Goal: Transaction & Acquisition: Purchase product/service

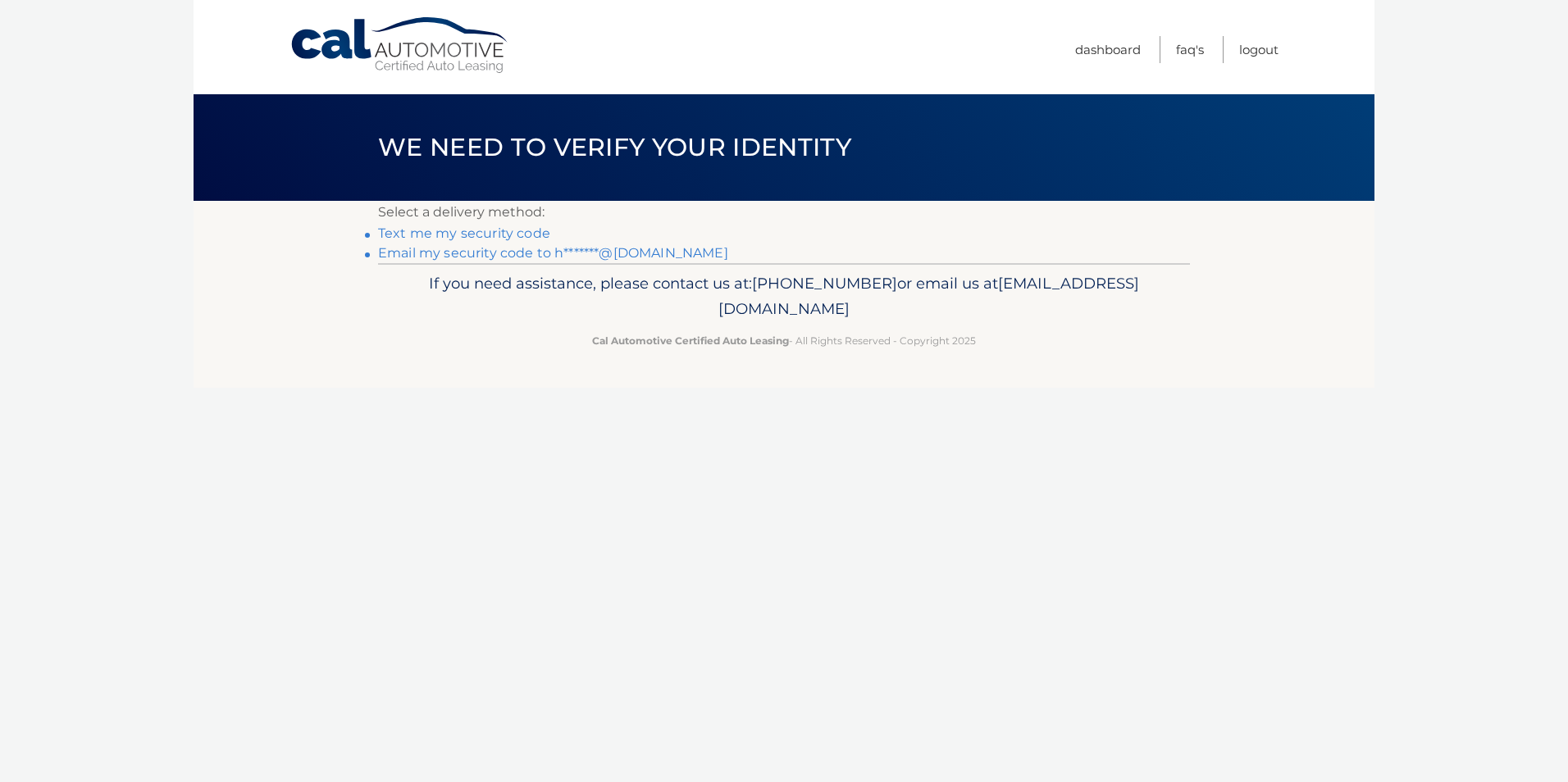
click at [527, 253] on link "Email my security code to h*******@[DOMAIN_NAME]" at bounding box center [552, 253] width 350 height 16
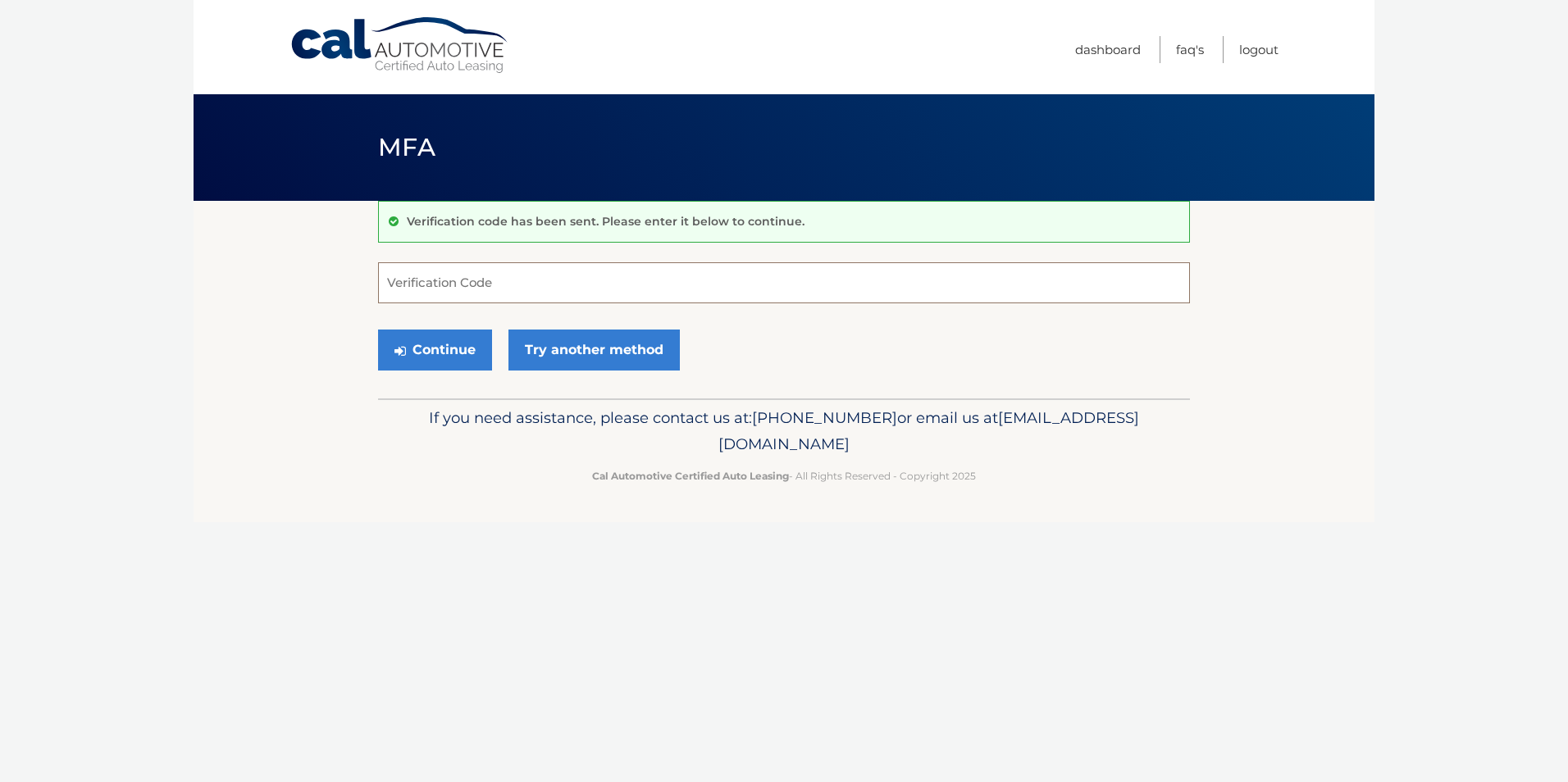
click at [421, 282] on input "Verification Code" at bounding box center [784, 283] width 812 height 41
paste input "685577"
type input "685577"
click at [438, 351] on button "Continue" at bounding box center [435, 351] width 114 height 41
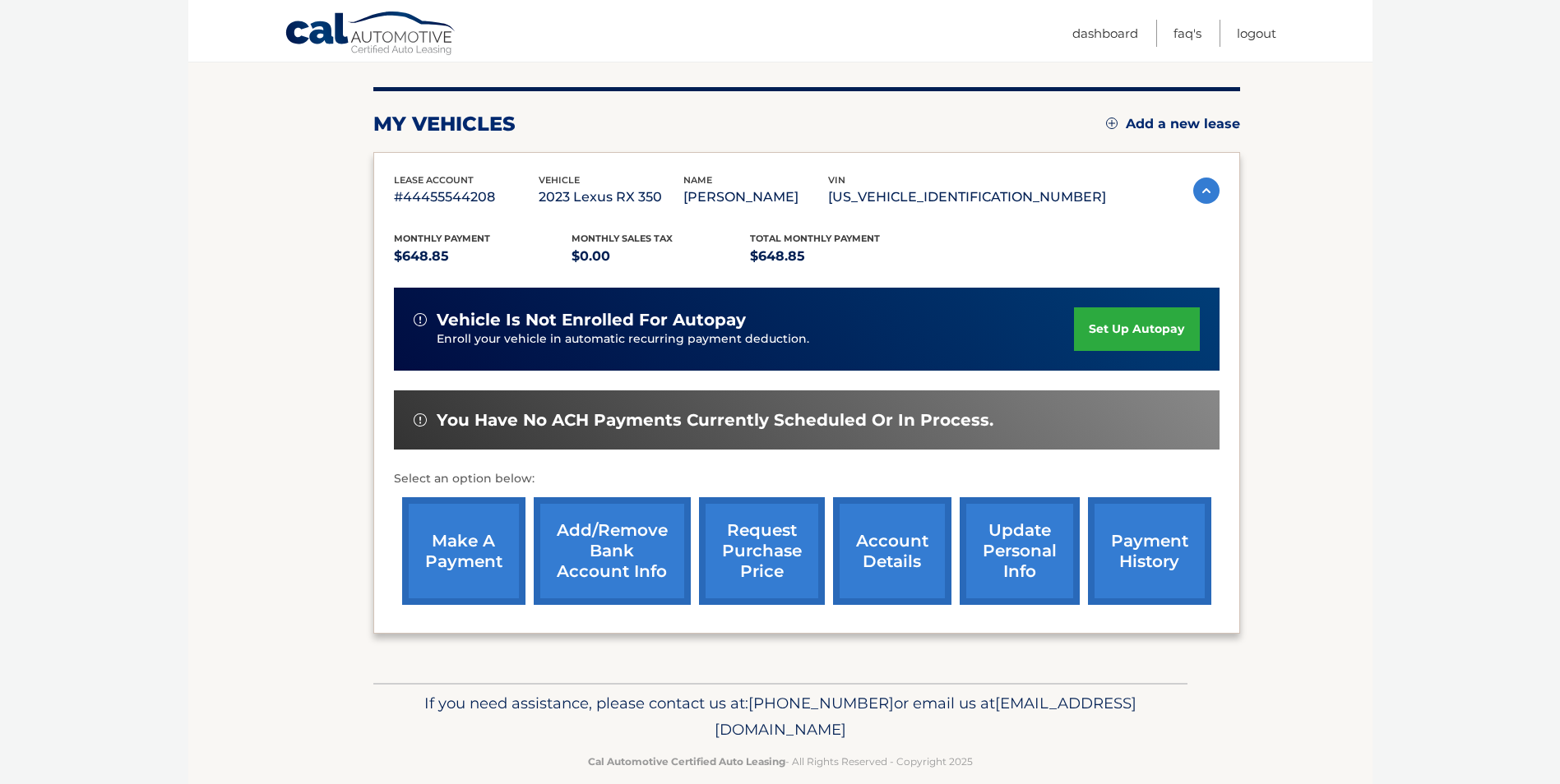
scroll to position [235, 0]
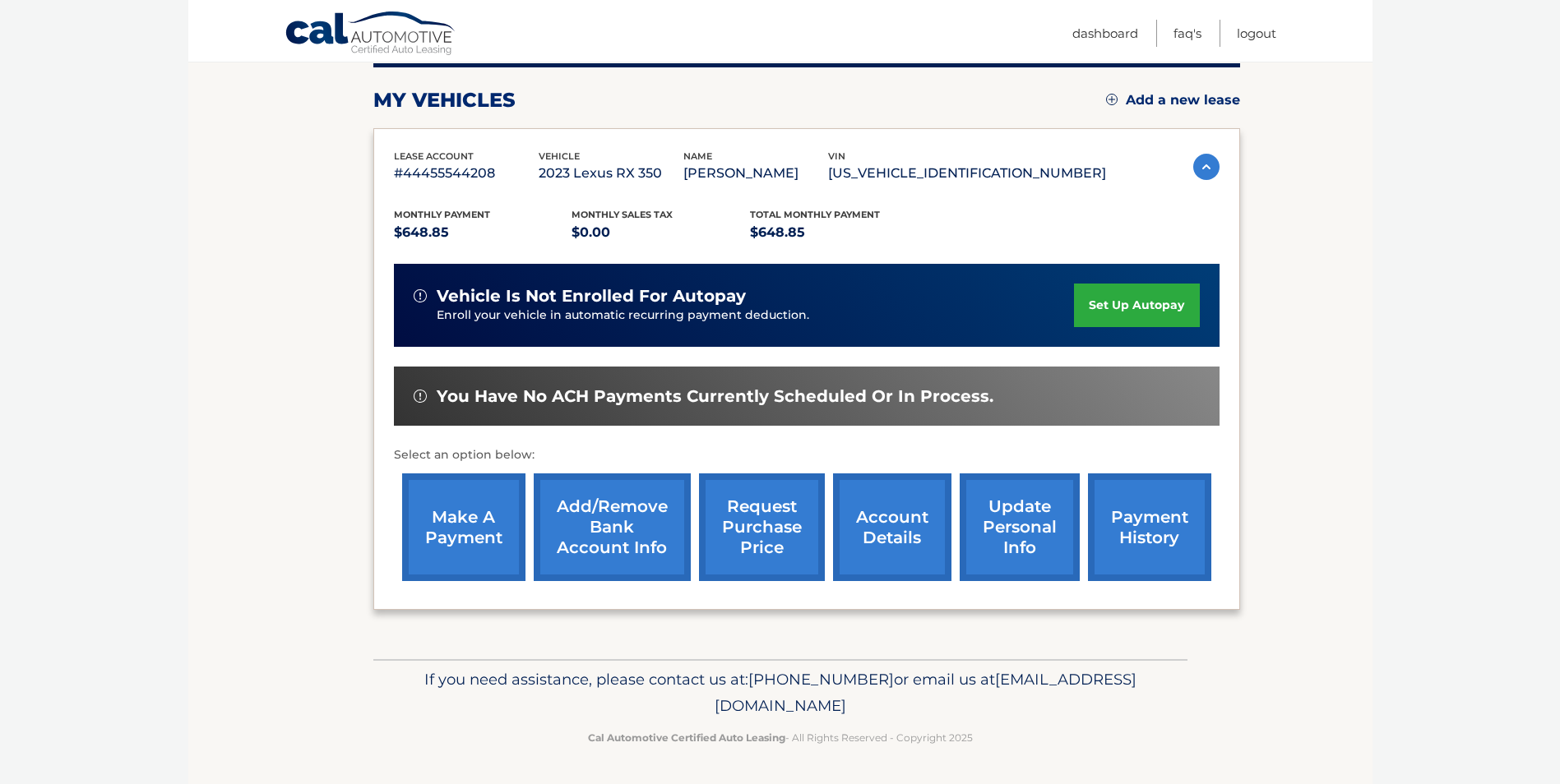
click at [465, 516] on link "make a payment" at bounding box center [464, 527] width 123 height 108
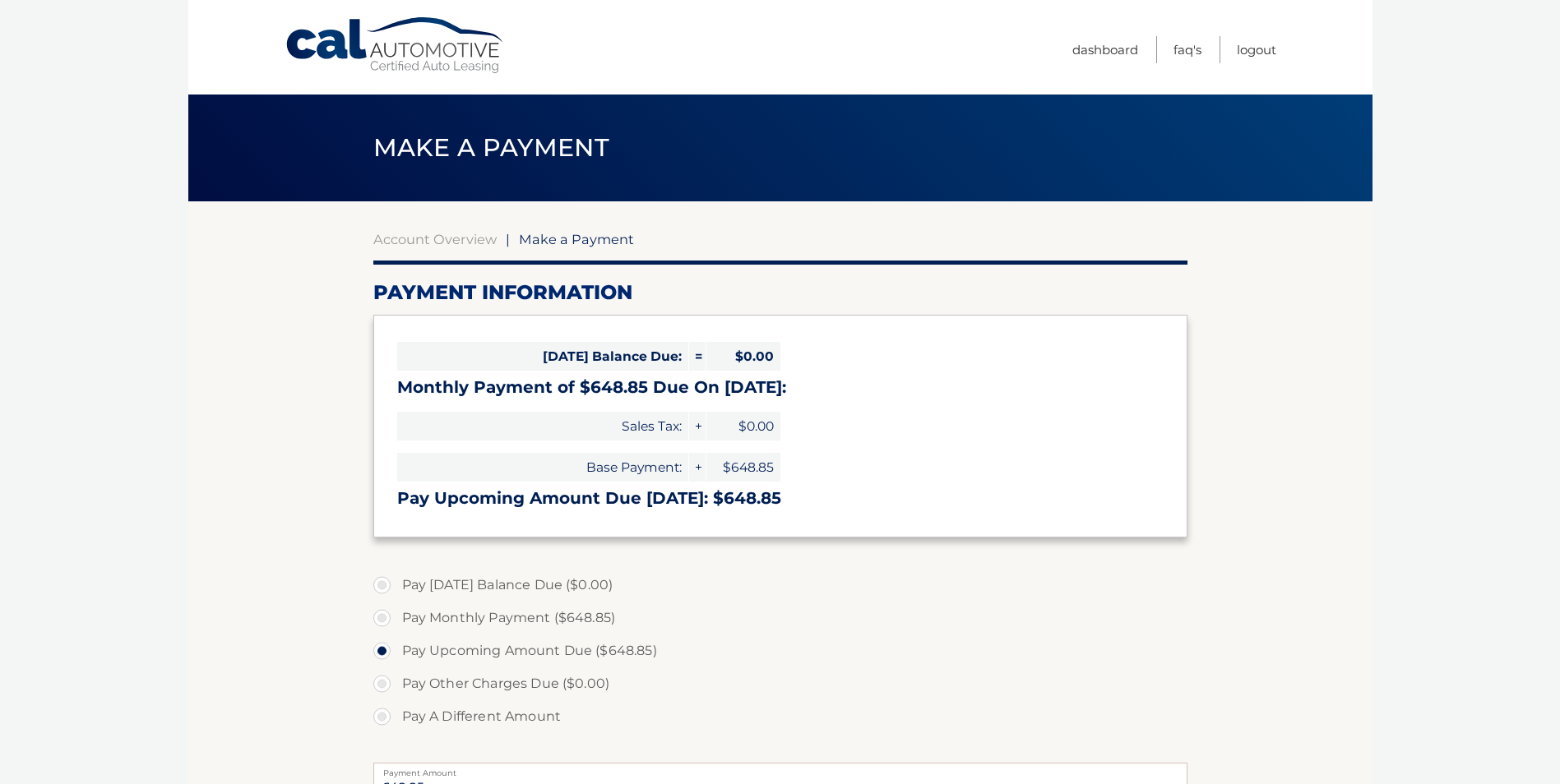
select select "MGQ3MTQ4ZDEtY2UyNS00MzQ2LTg5ZWItZjEyZDVmZDk0YzVm"
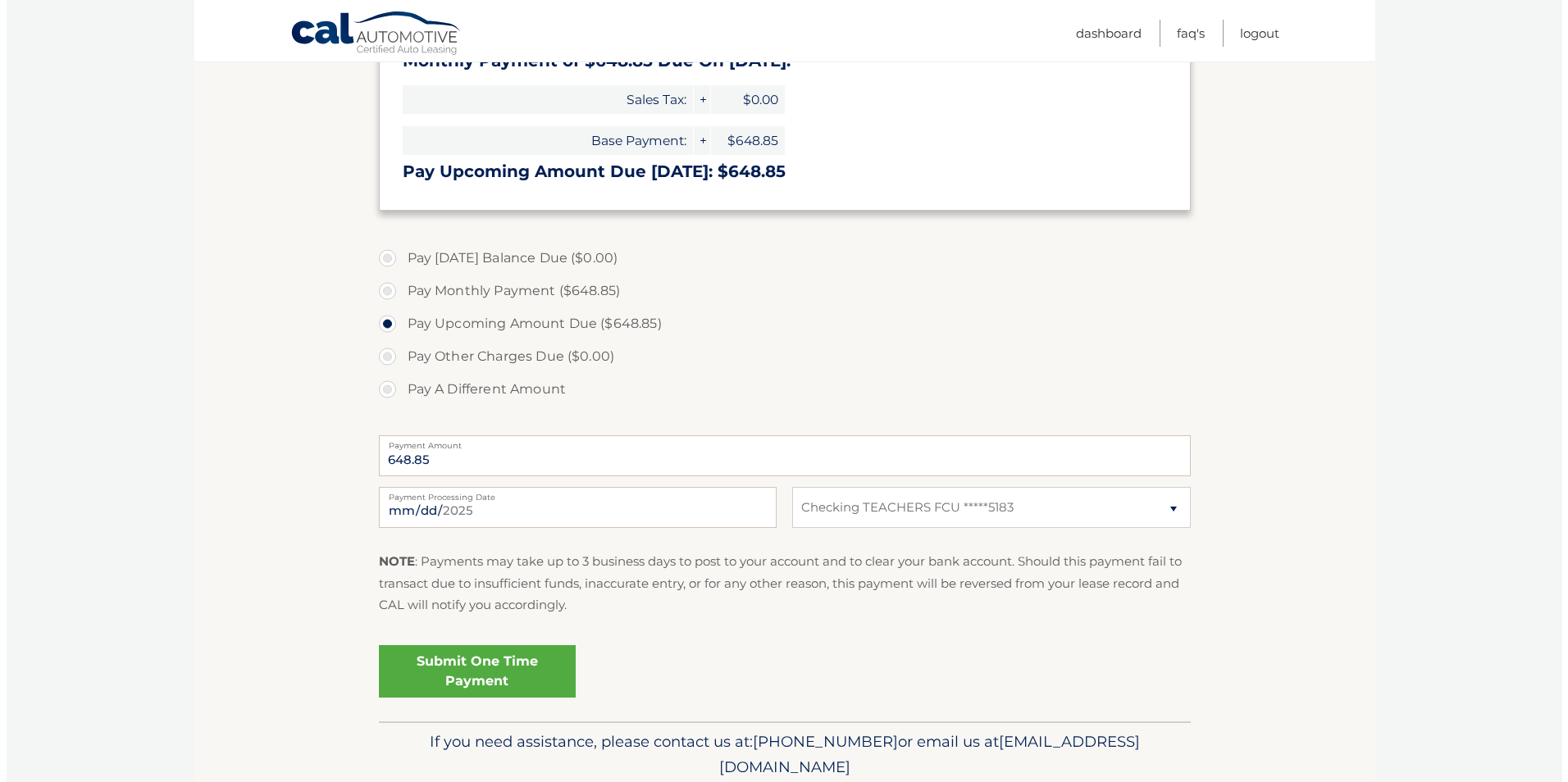
scroll to position [328, 0]
click at [414, 506] on input "[DATE]" at bounding box center [571, 505] width 398 height 41
type input "[DATE]"
click at [426, 661] on link "Submit One Time Payment" at bounding box center [471, 669] width 197 height 53
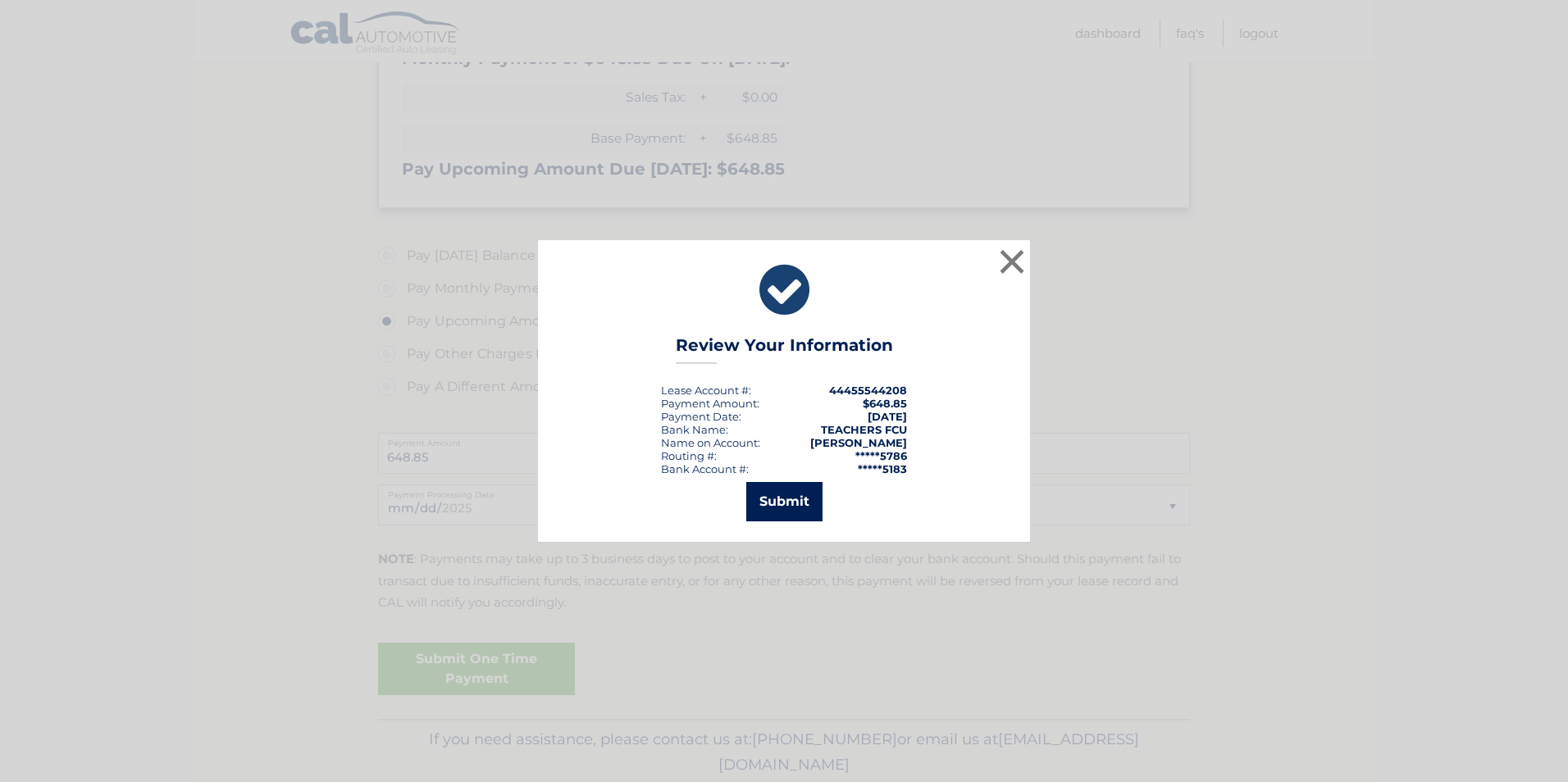
click at [778, 494] on button "Submit" at bounding box center [784, 502] width 76 height 39
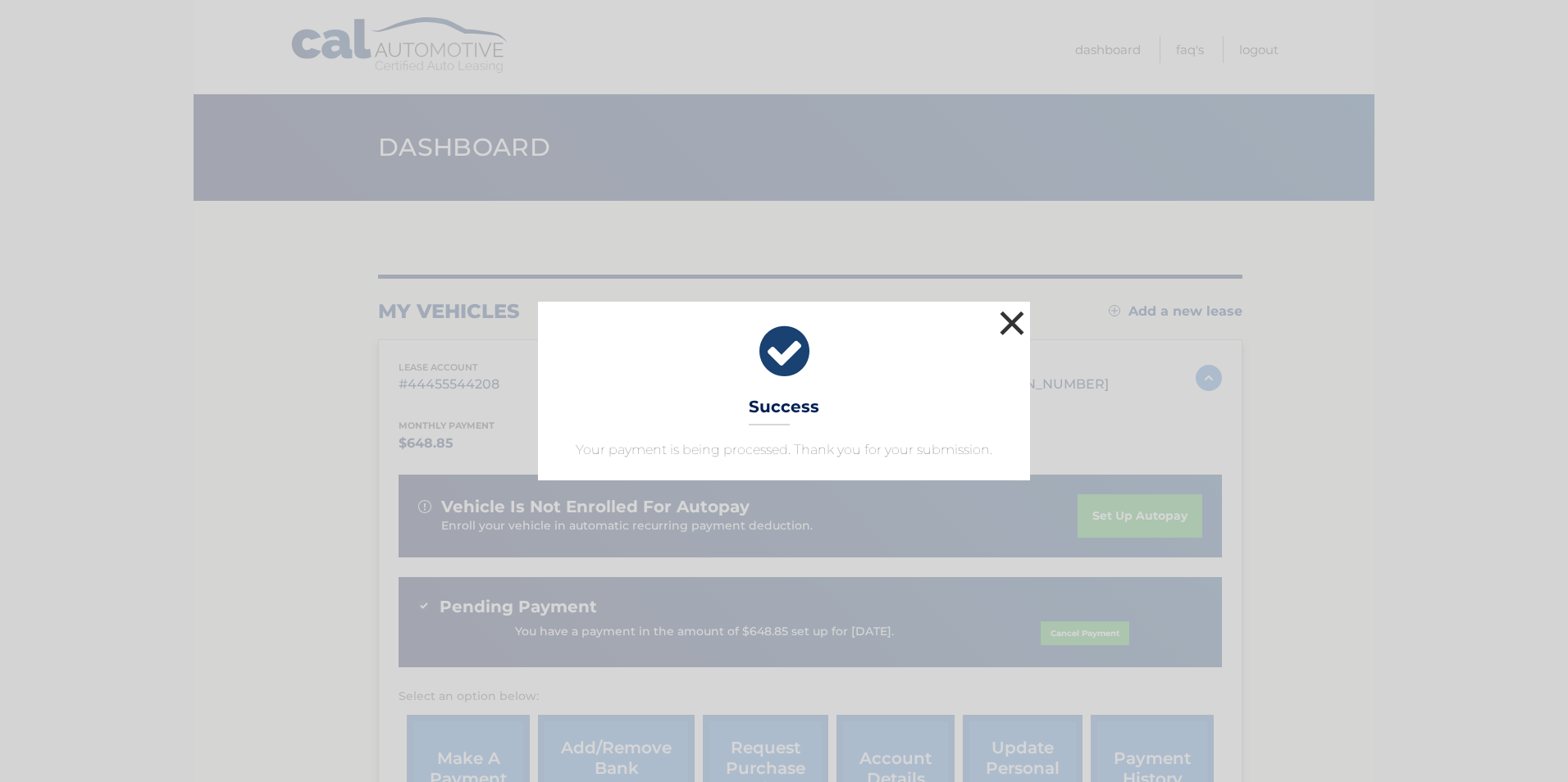
click at [1009, 321] on button "×" at bounding box center [1012, 323] width 33 height 33
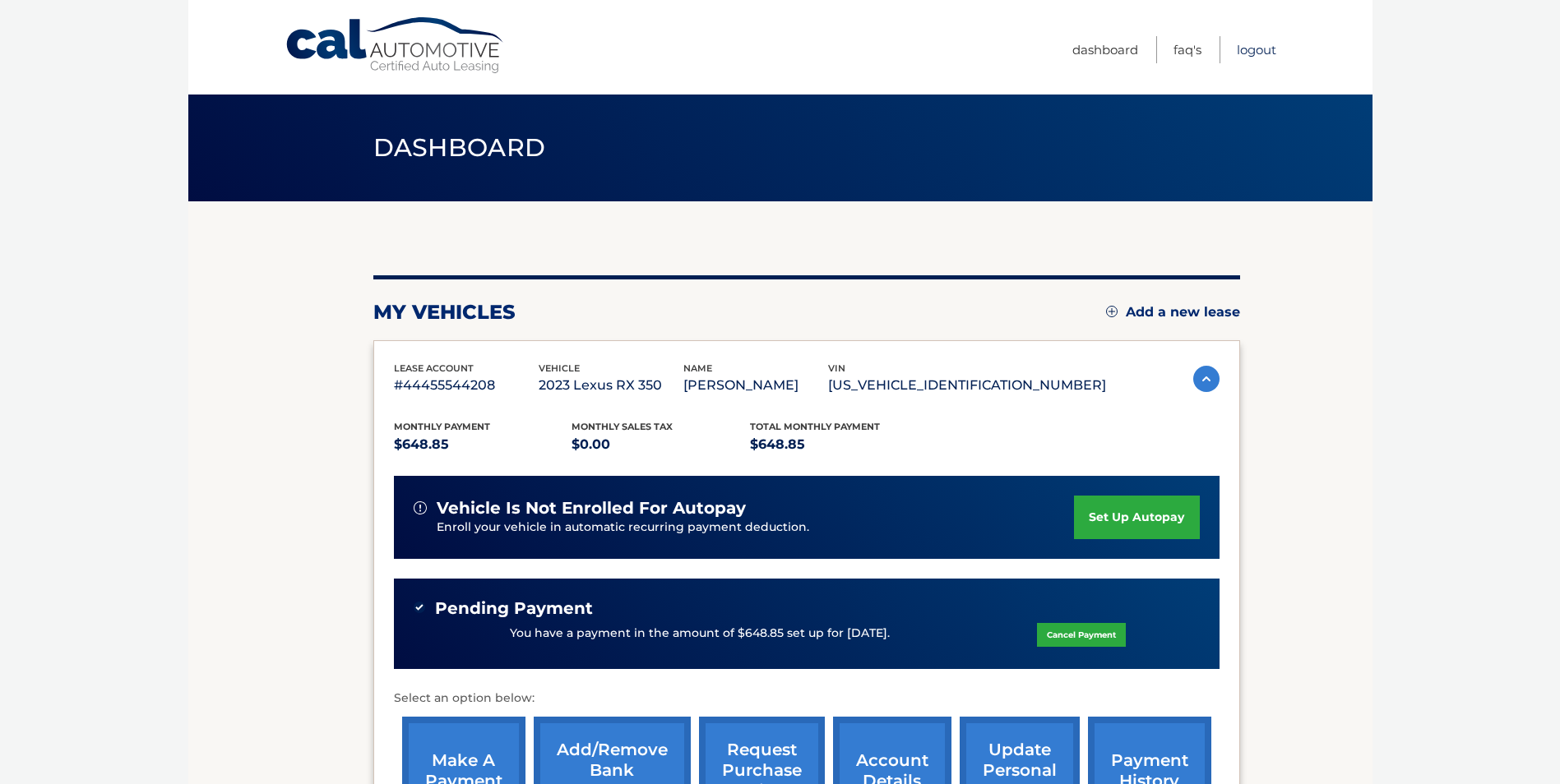
click at [1251, 47] on link "Logout" at bounding box center [1256, 49] width 39 height 27
